Goal: Transaction & Acquisition: Purchase product/service

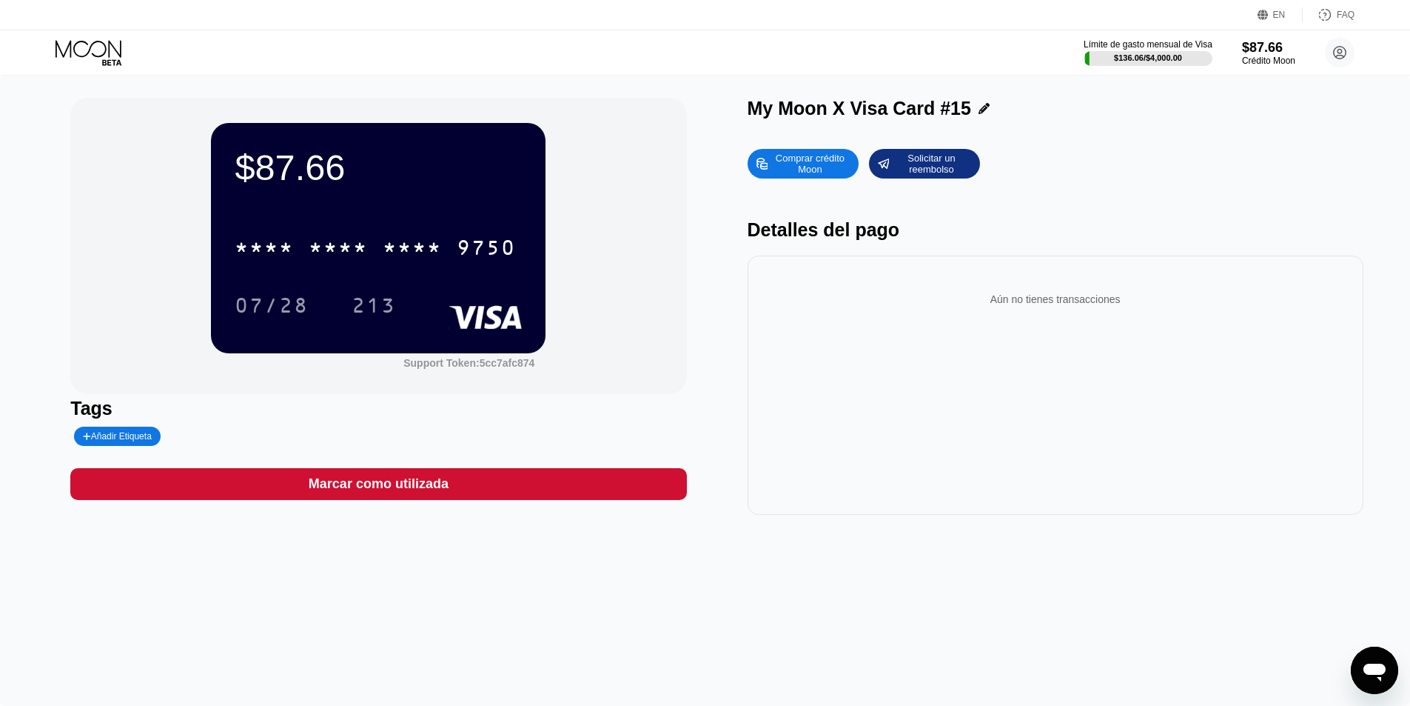
click at [112, 56] on icon at bounding box center [90, 53] width 69 height 26
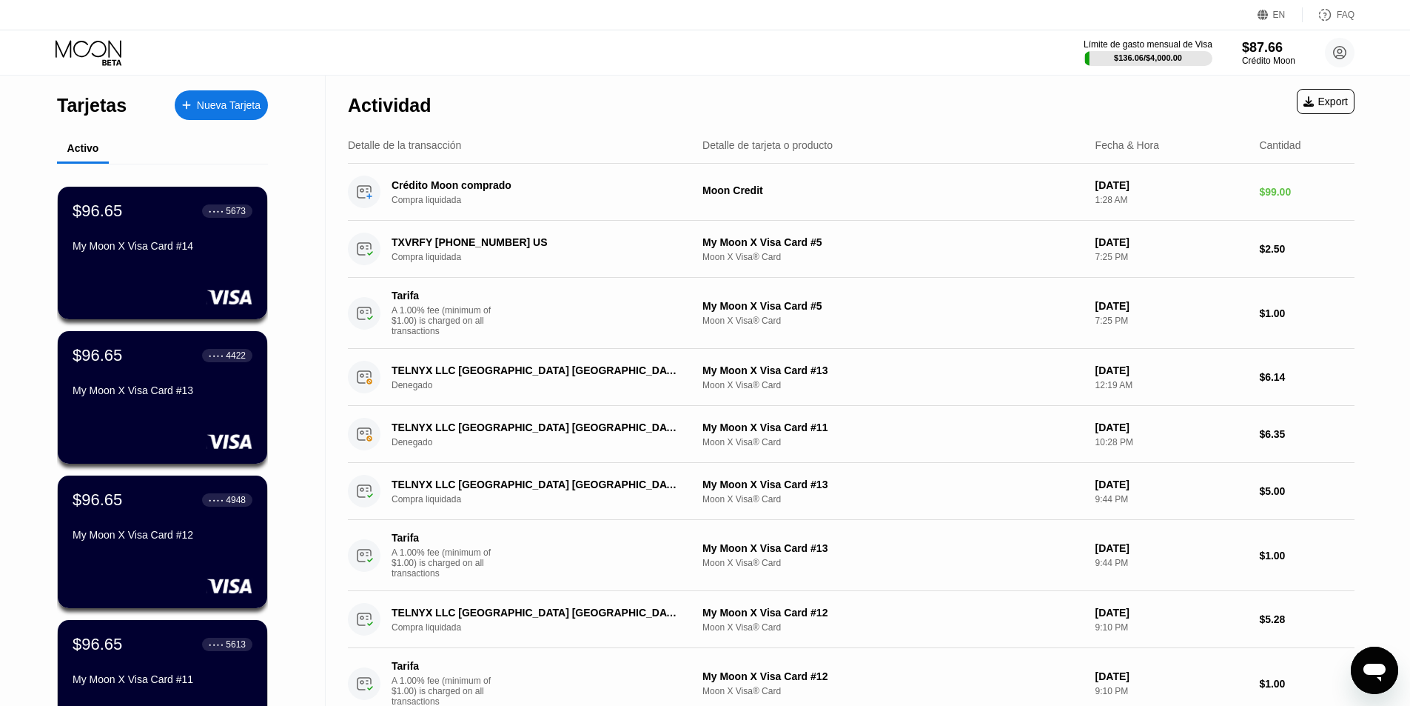
click at [214, 99] on div "Nueva Tarjeta" at bounding box center [229, 105] width 64 height 13
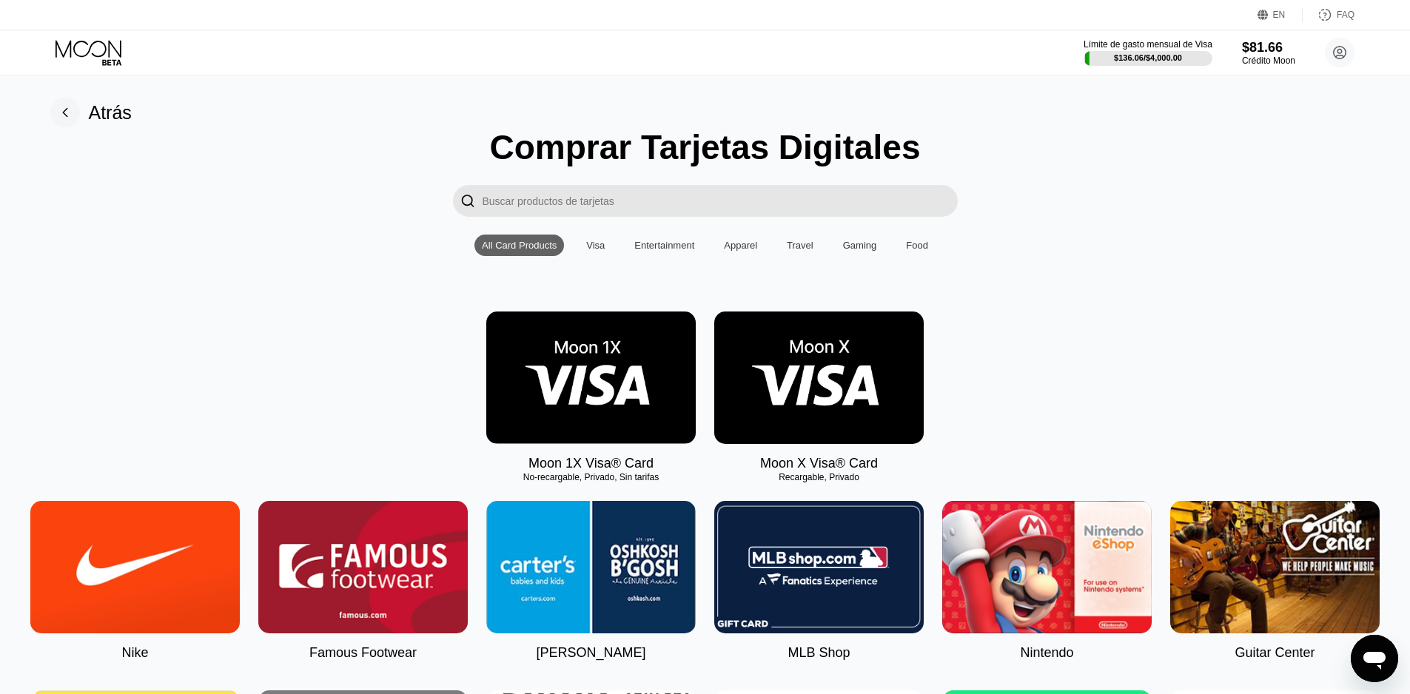
click at [795, 367] on img at bounding box center [819, 378] width 210 height 133
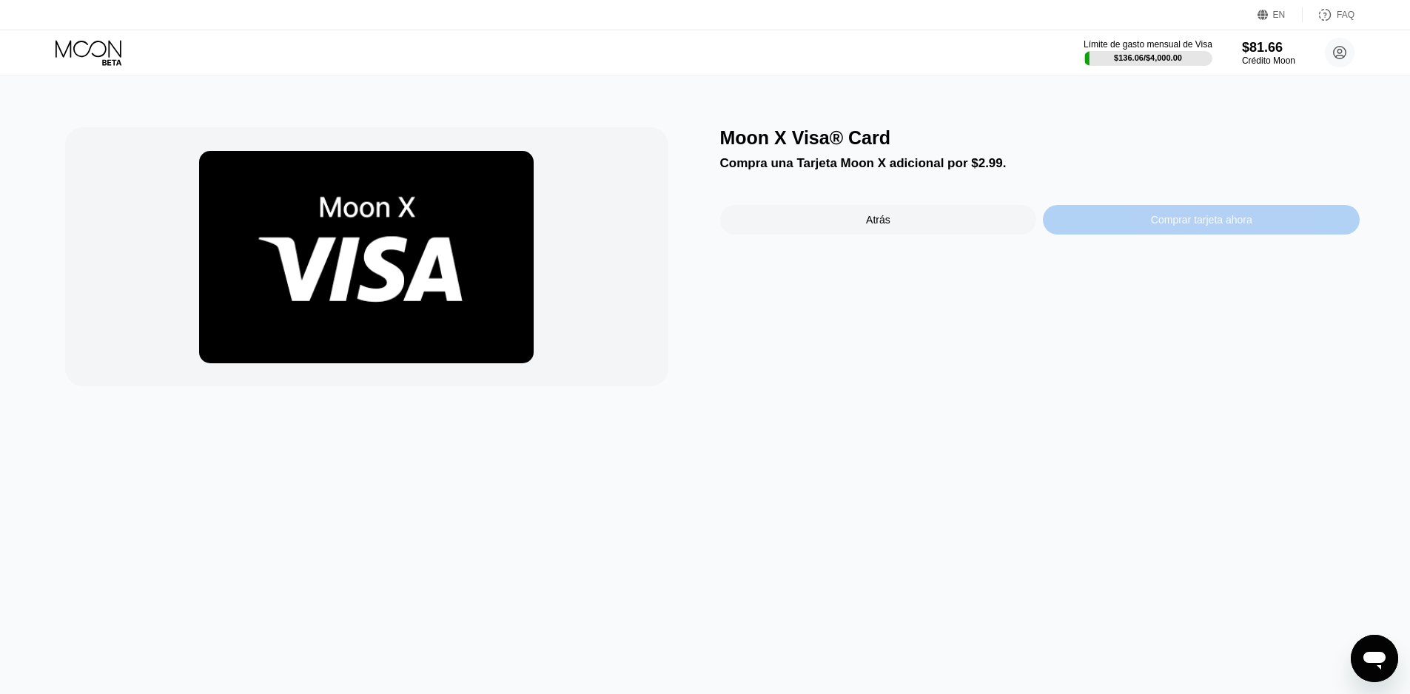
click at [1200, 226] on div "Comprar tarjeta ahora" at bounding box center [1201, 220] width 101 height 12
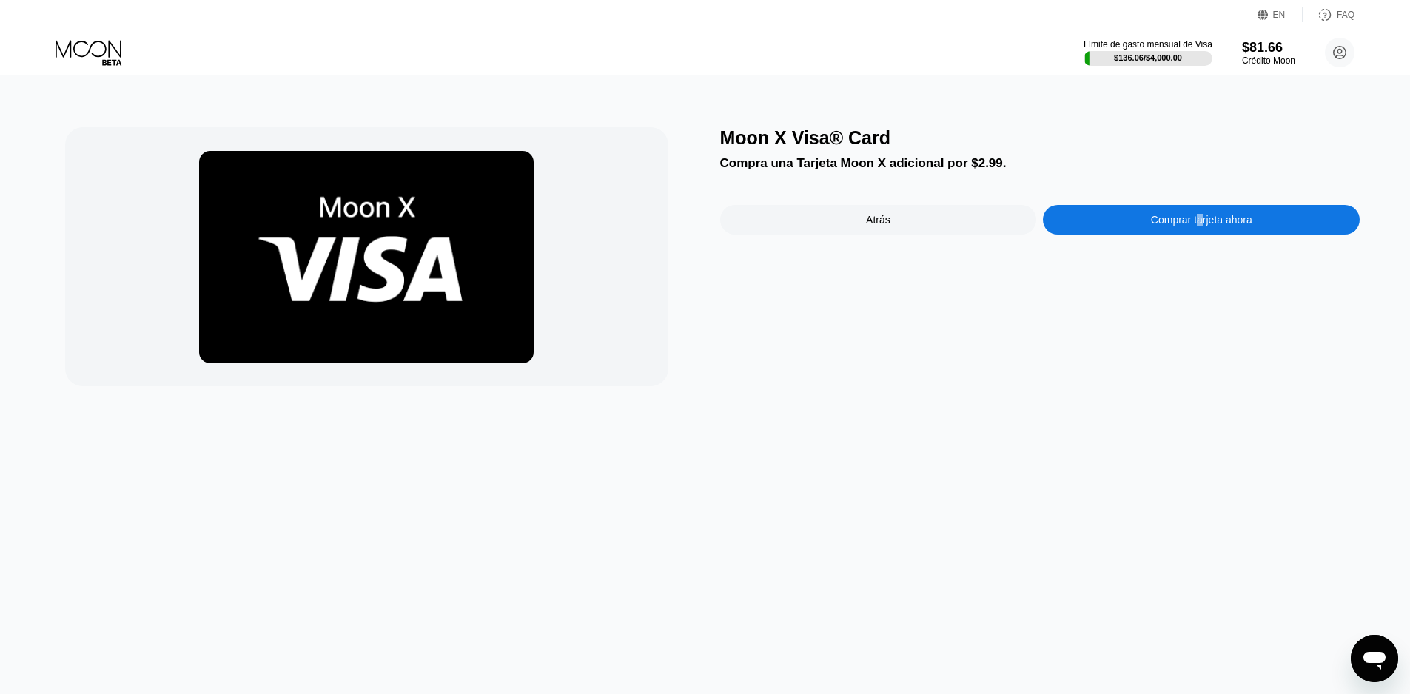
click at [724, 337] on div "Moon X Visa® Card Compra una Tarjeta Moon X adicional por $2.99. Atrás Comprar …" at bounding box center [1040, 256] width 640 height 259
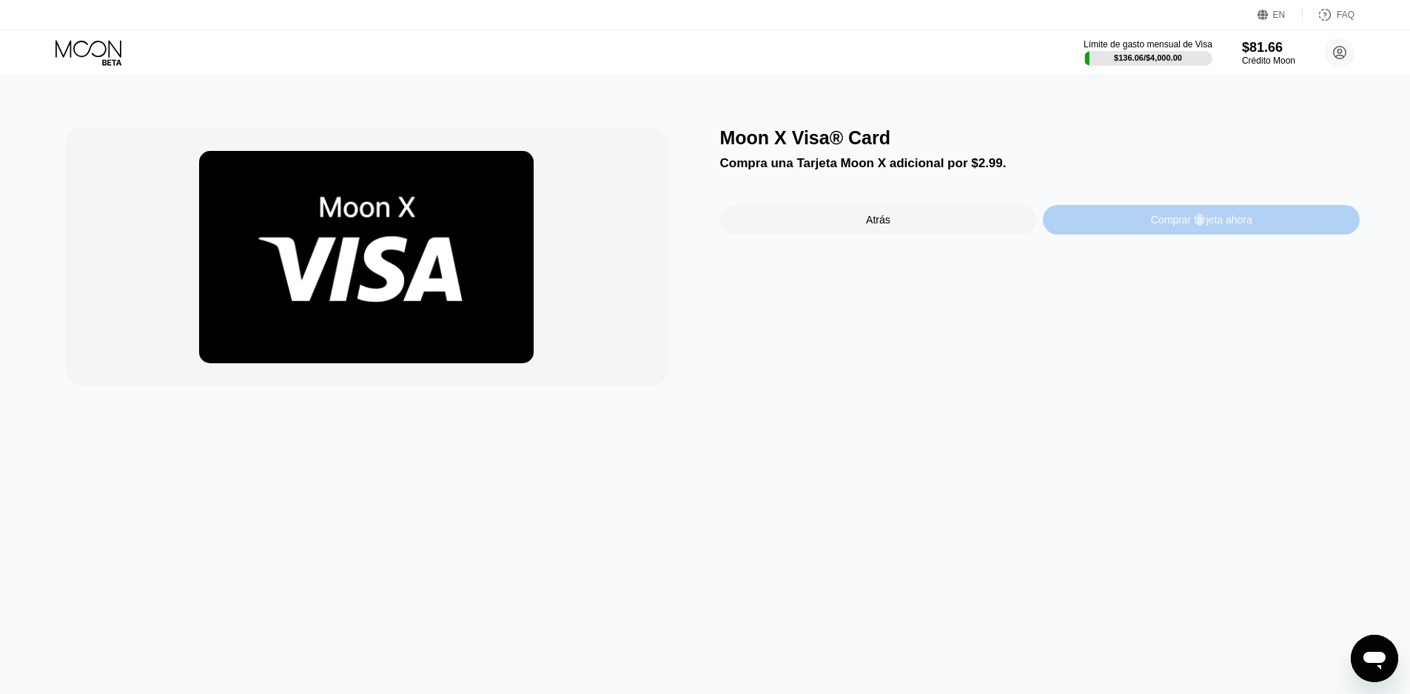
click at [1128, 225] on div "Comprar tarjeta ahora" at bounding box center [1201, 220] width 317 height 30
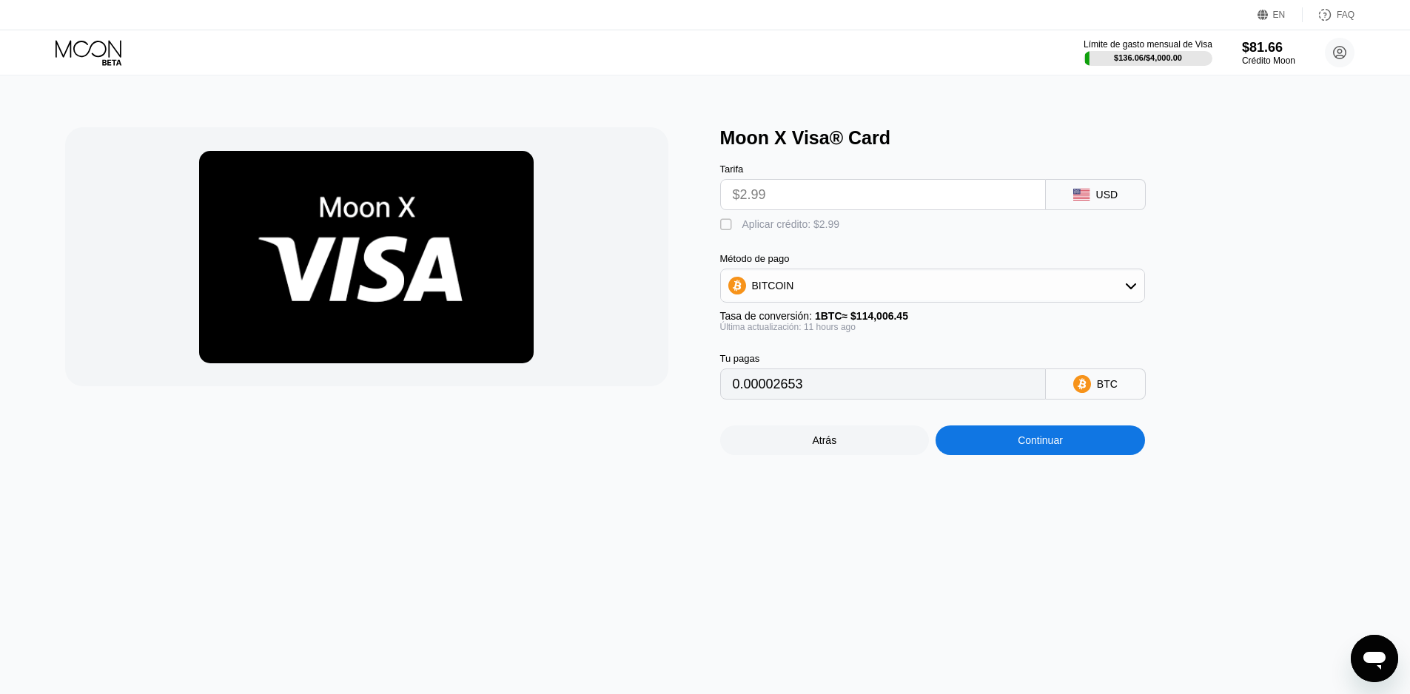
click at [724, 232] on div "" at bounding box center [727, 225] width 15 height 15
type input "0"
click at [1021, 446] on div "Continuar" at bounding box center [1040, 441] width 45 height 12
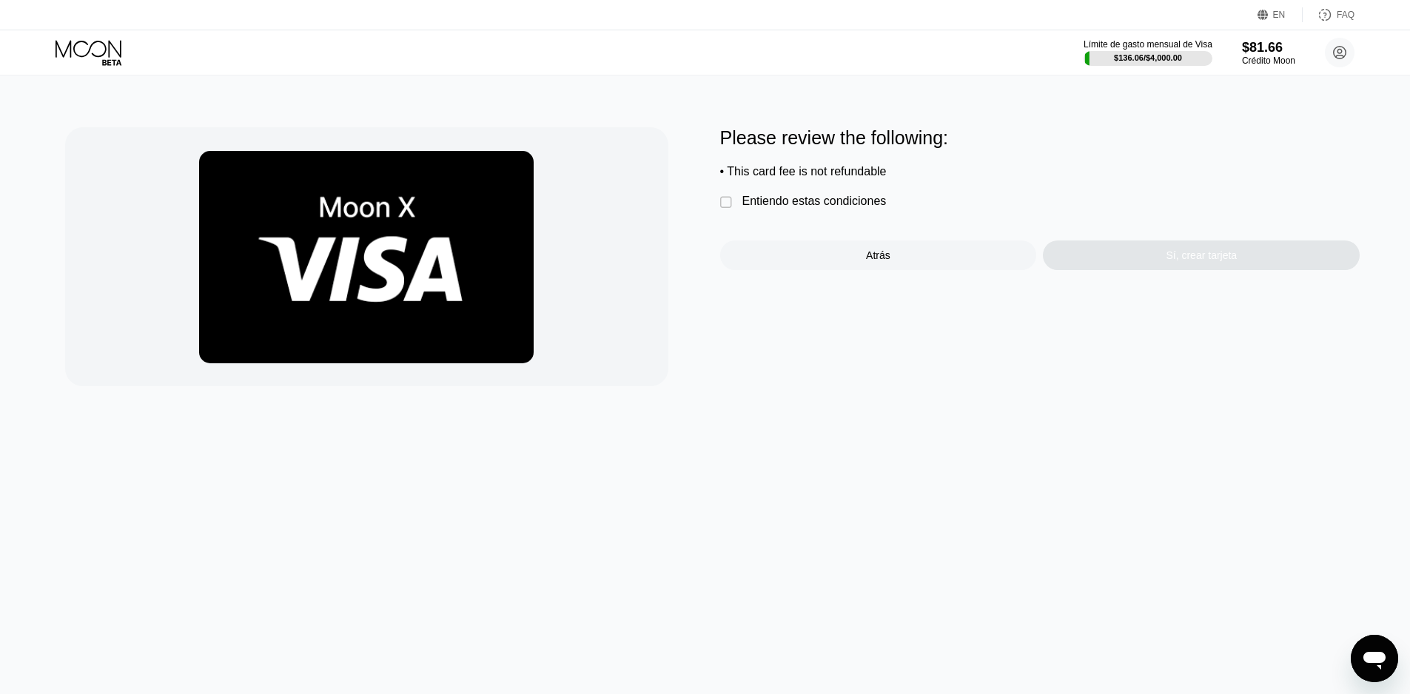
click at [828, 208] on div "Entiendo estas condiciones" at bounding box center [815, 201] width 144 height 13
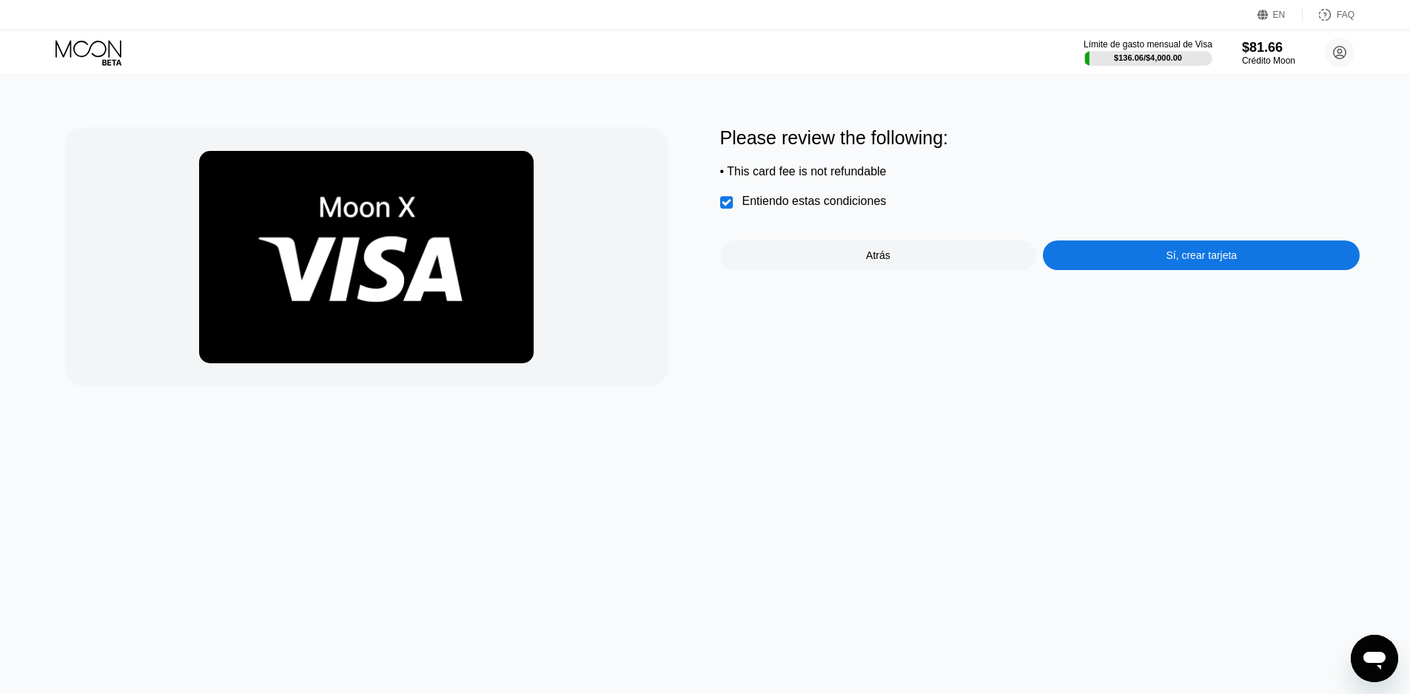
click at [1088, 252] on div "Sí, crear tarjeta" at bounding box center [1201, 256] width 317 height 30
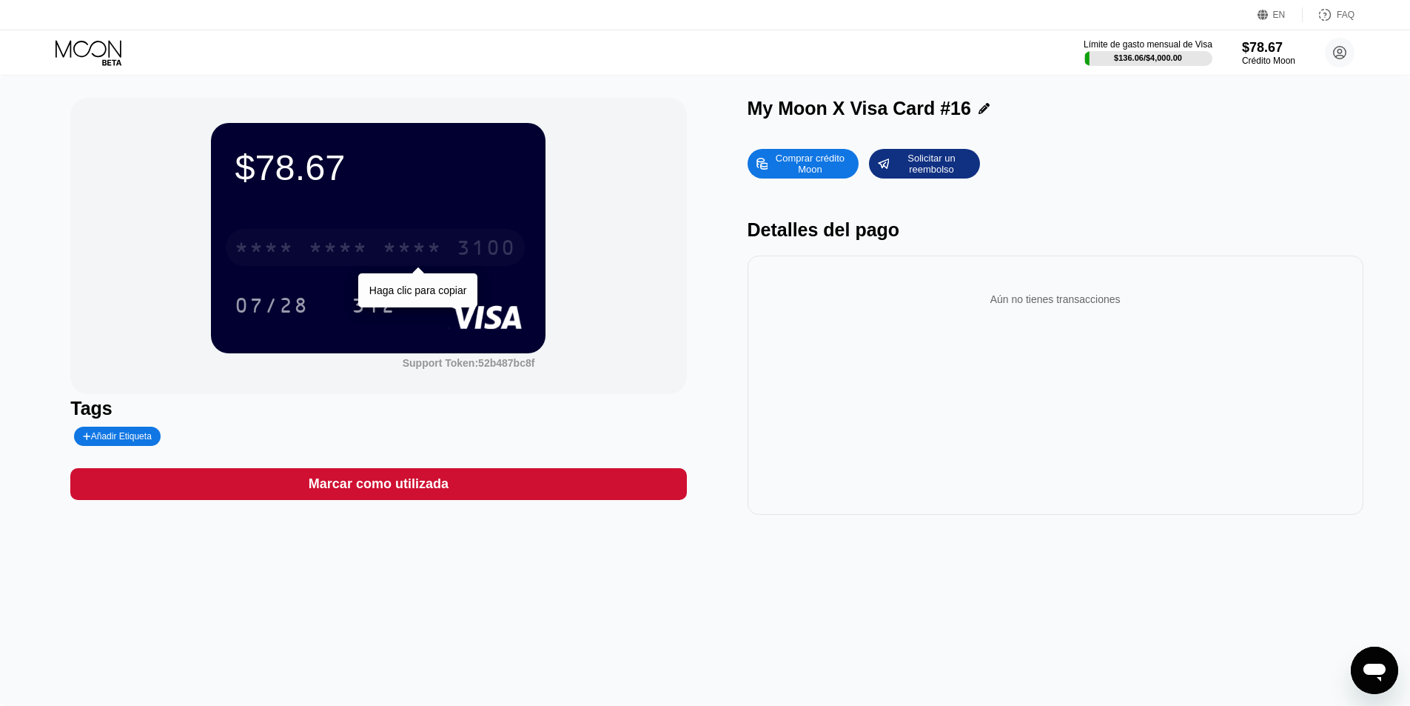
click at [397, 258] on div "* * * *" at bounding box center [412, 250] width 59 height 24
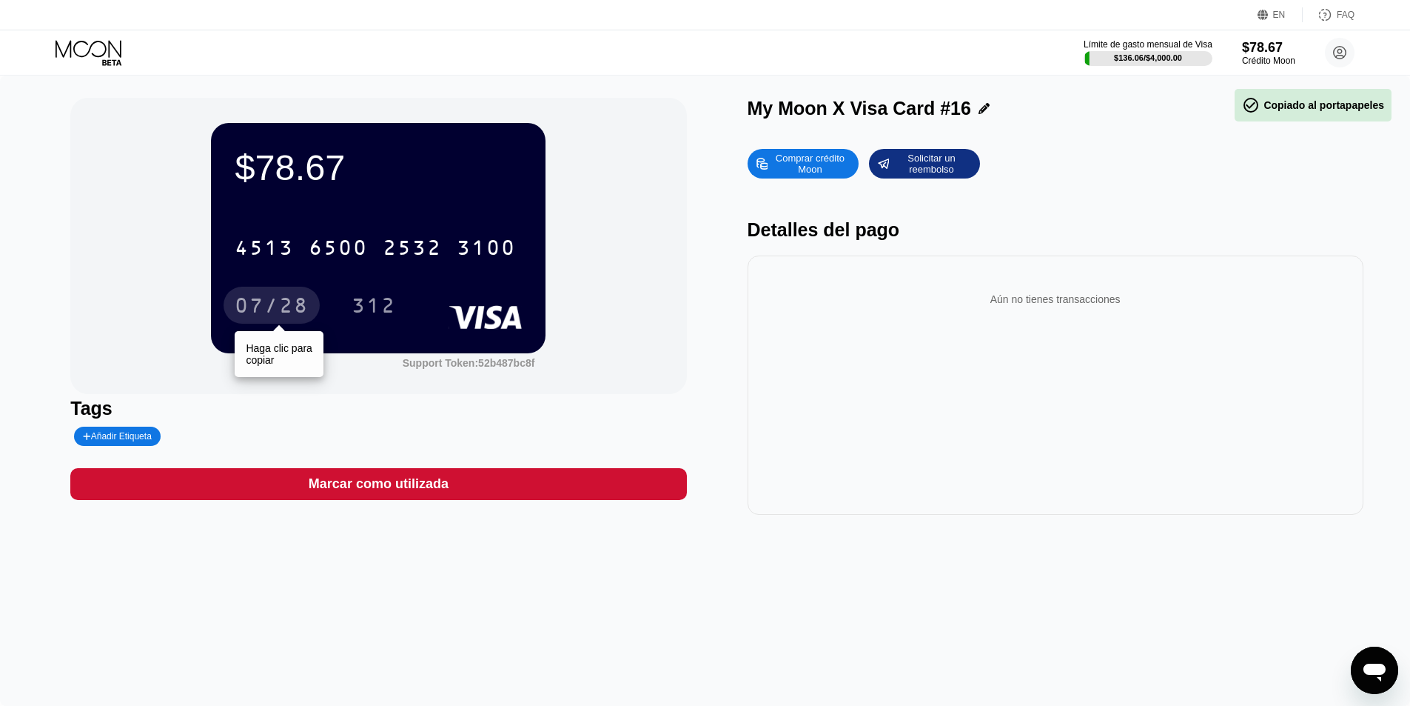
click at [300, 305] on div "07/28" at bounding box center [272, 307] width 74 height 24
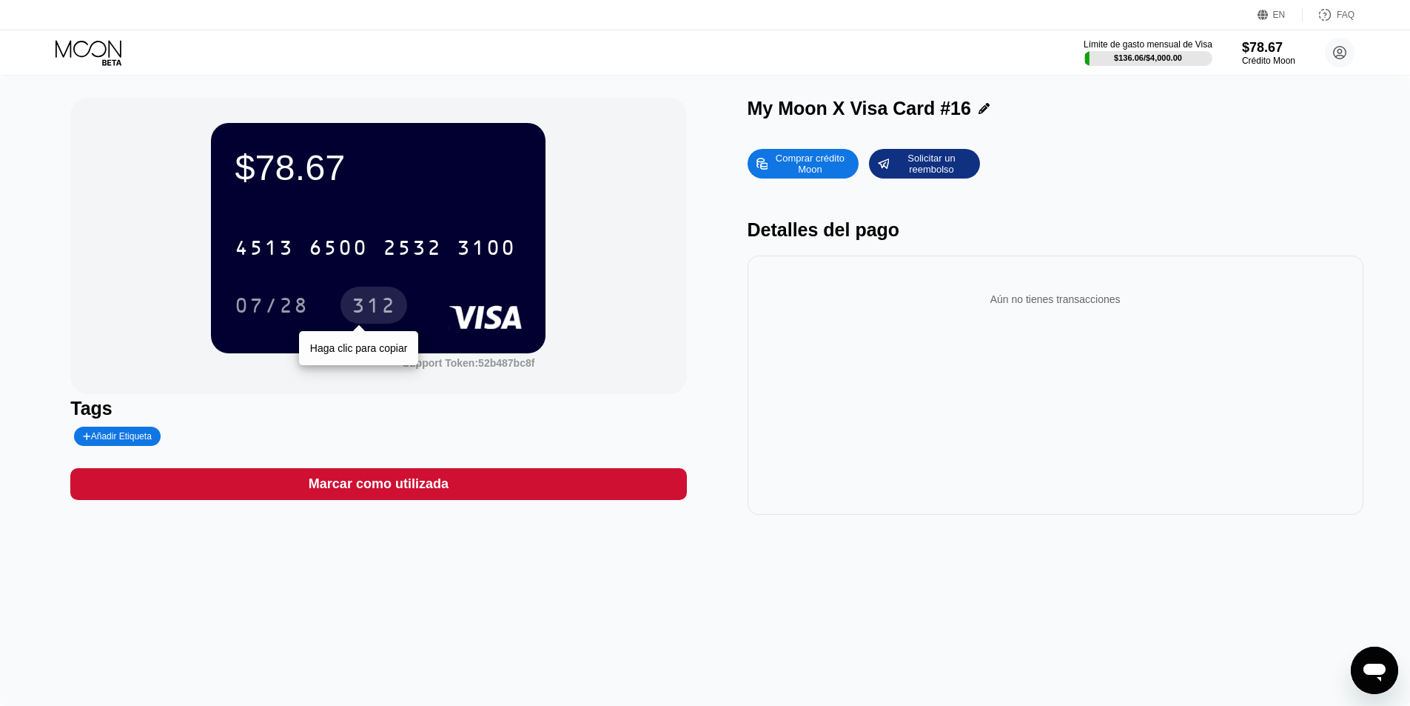
click at [378, 304] on div "312" at bounding box center [374, 307] width 44 height 24
